Goal: Information Seeking & Learning: Learn about a topic

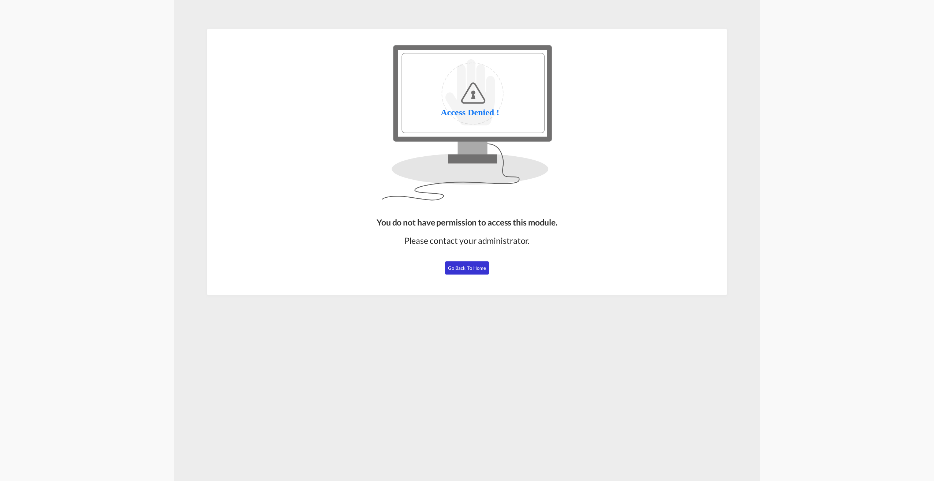
click at [475, 265] on span "Go Back to Home" at bounding box center [467, 268] width 38 height 6
